Goal: Use online tool/utility: Utilize a website feature to perform a specific function

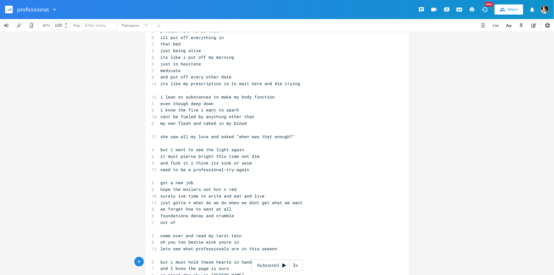
scroll to position [57, 0]
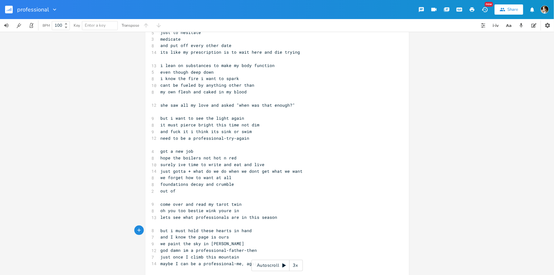
click at [259, 133] on pre "and fuck it i think its sink or swim" at bounding box center [273, 131] width 229 height 7
click at [253, 137] on pre "need to be a professional-try-again" at bounding box center [273, 138] width 229 height 7
click at [259, 129] on pre "and fuck it i think its sink or swim" at bounding box center [273, 131] width 229 height 7
click at [256, 138] on pre "need to be a professional-try-again" at bounding box center [273, 138] width 229 height 7
click at [254, 126] on span "it must pierce bright this time not dim" at bounding box center [210, 125] width 99 height 6
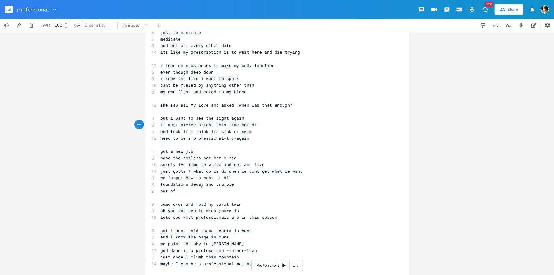
click at [260, 132] on pre "and fuck it i think its sink or swim" at bounding box center [273, 131] width 229 height 7
click at [258, 138] on pre "need to be a professional-try-again" at bounding box center [273, 138] width 229 height 7
click at [184, 132] on span "and fuck it i think its sink or swim" at bounding box center [206, 132] width 91 height 6
click at [187, 138] on span "need to be a professional-try-again" at bounding box center [205, 138] width 89 height 6
click at [190, 137] on span "need to be a professional-try-again" at bounding box center [205, 138] width 89 height 6
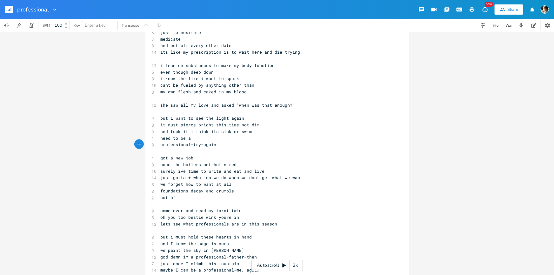
click at [240, 140] on pre "need to be a" at bounding box center [273, 138] width 229 height 7
click at [226, 146] on pre "professional-try-again" at bounding box center [273, 144] width 229 height 7
click at [67, 23] on icon at bounding box center [66, 24] width 3 height 2
type input "130"
click at [102, 99] on div "x [Verse 1] 6 problem with me is that 8 ill put off everything in 2 that bed 5 …" at bounding box center [277, 153] width 554 height 243
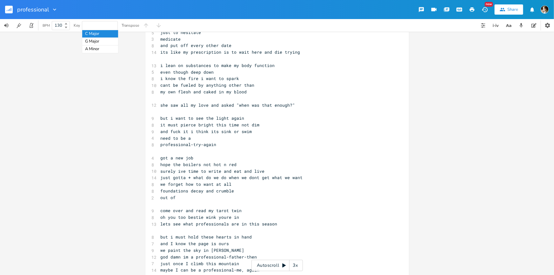
type input "G"
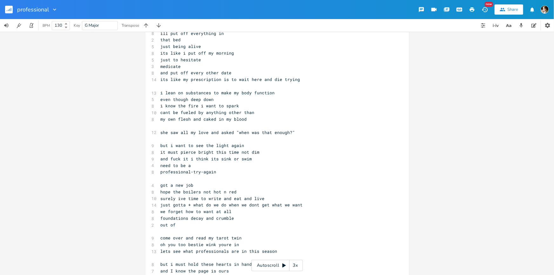
scroll to position [0, 0]
